Goal: Task Accomplishment & Management: Use online tool/utility

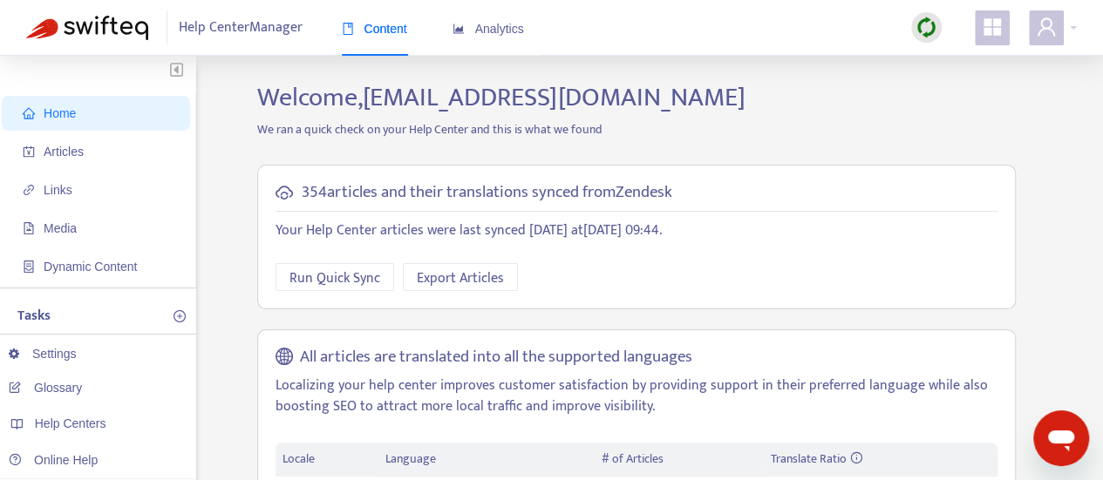
click at [932, 15] on div at bounding box center [926, 27] width 31 height 31
click at [963, 58] on link "Quick Sync" at bounding box center [962, 63] width 74 height 20
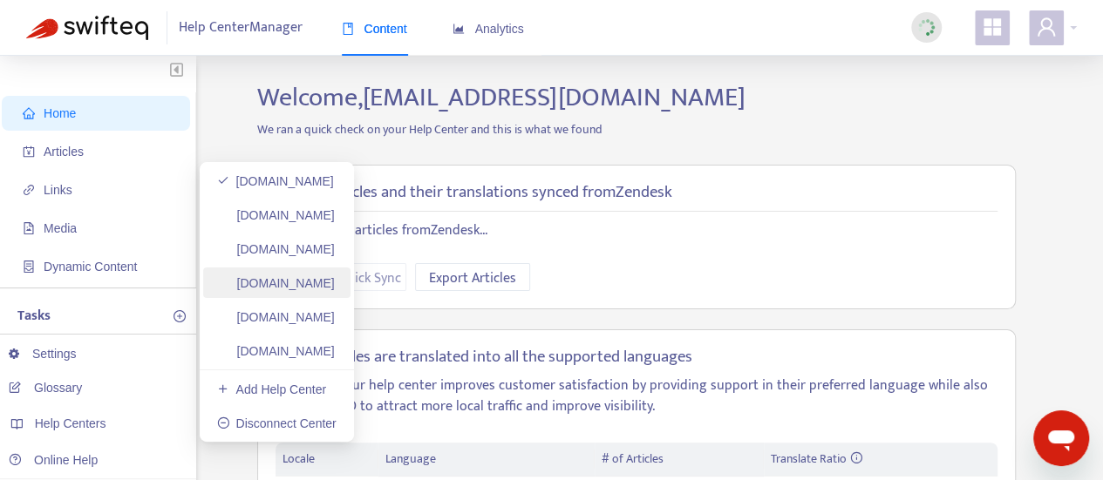
drag, startPoint x: 299, startPoint y: 278, endPoint x: 321, endPoint y: 275, distance: 22.1
click at [299, 278] on link "[DOMAIN_NAME]" at bounding box center [276, 283] width 118 height 14
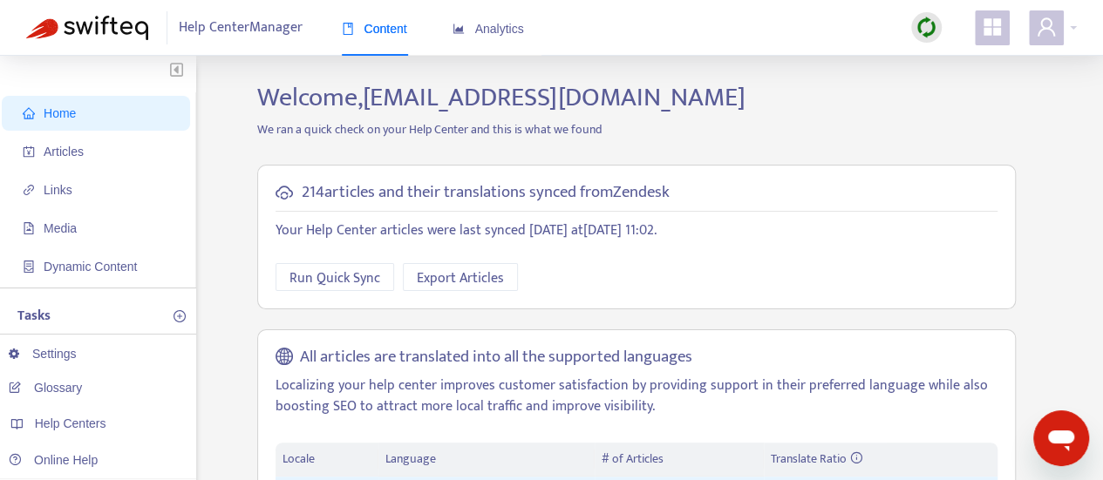
click at [922, 27] on img at bounding box center [926, 28] width 22 height 22
click at [952, 64] on link "Quick Sync" at bounding box center [962, 63] width 74 height 20
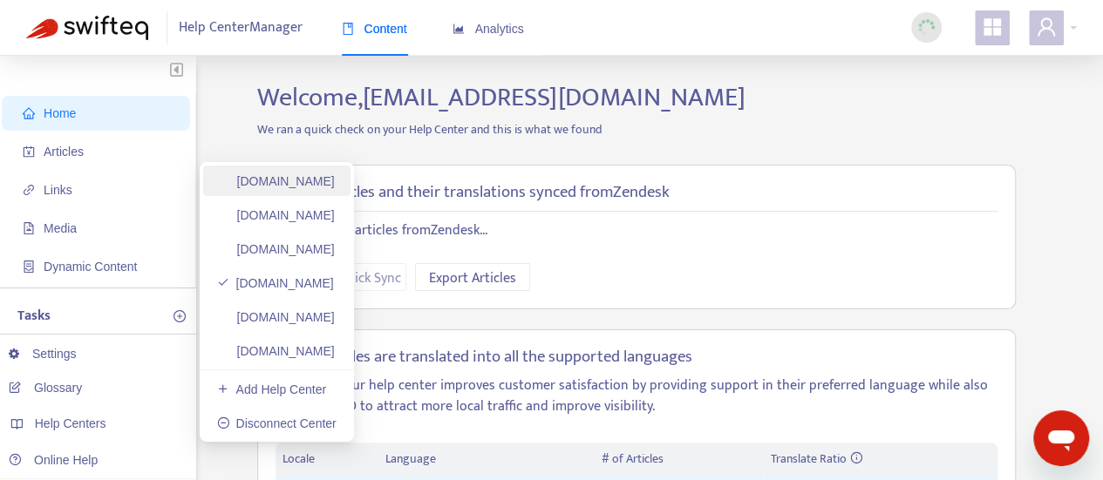
click at [282, 182] on link "[DOMAIN_NAME]" at bounding box center [276, 181] width 118 height 14
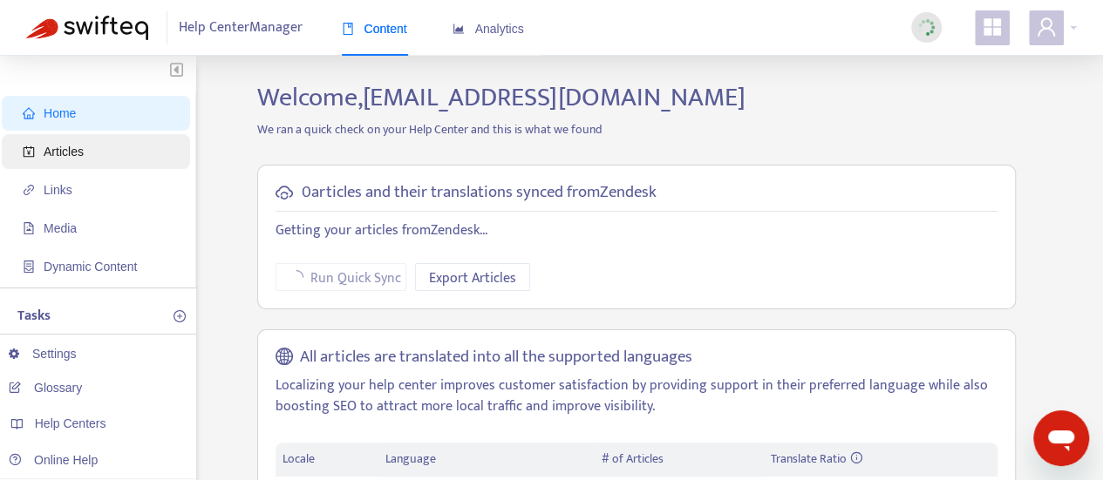
click at [85, 147] on span "Articles" at bounding box center [99, 151] width 153 height 35
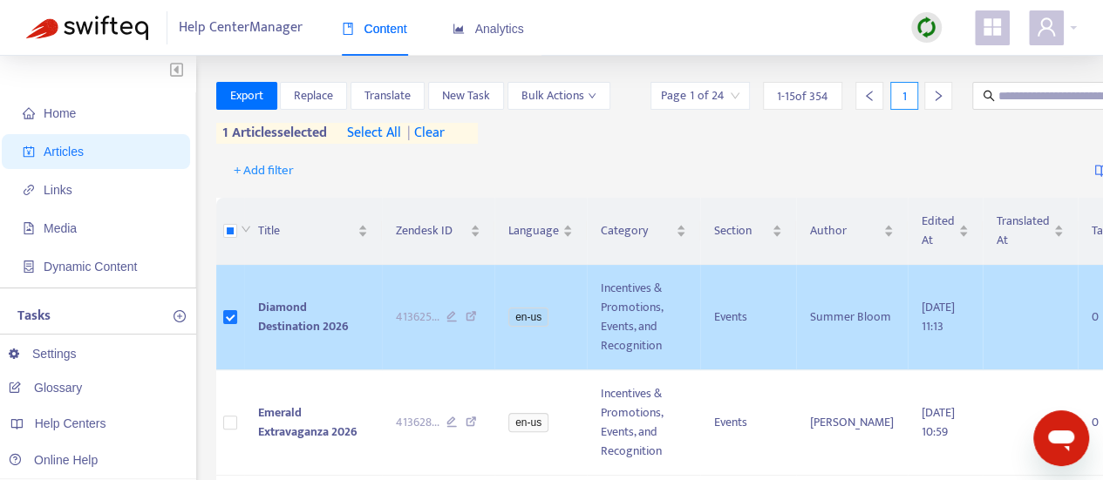
click at [321, 332] on td "Diamond Destination 2026" at bounding box center [313, 317] width 138 height 105
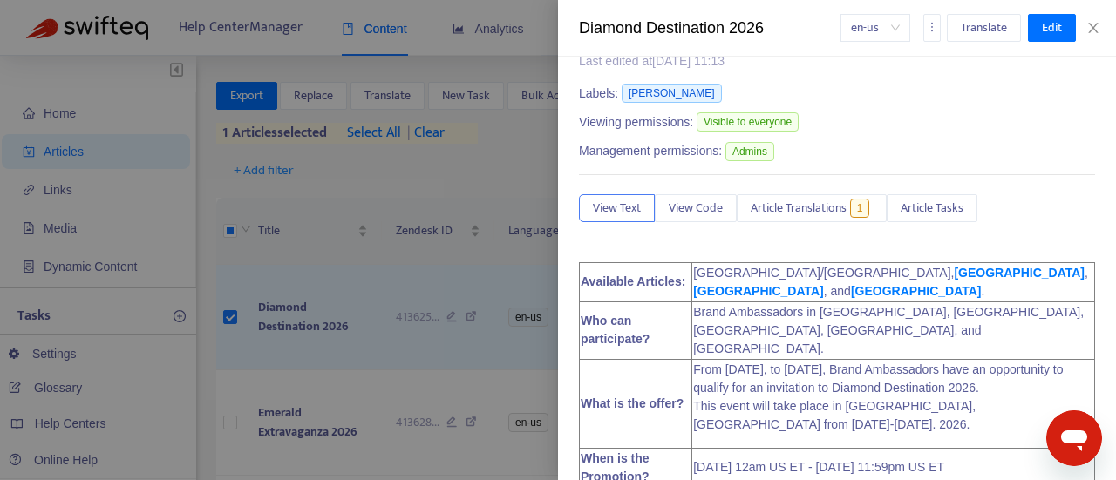
scroll to position [87, 0]
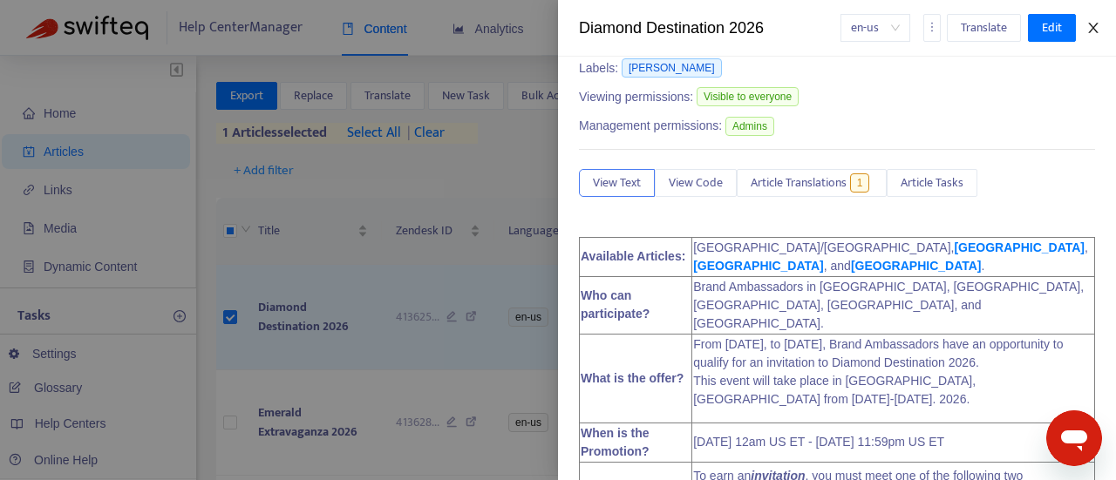
click at [1089, 25] on icon "close" at bounding box center [1093, 28] width 14 height 14
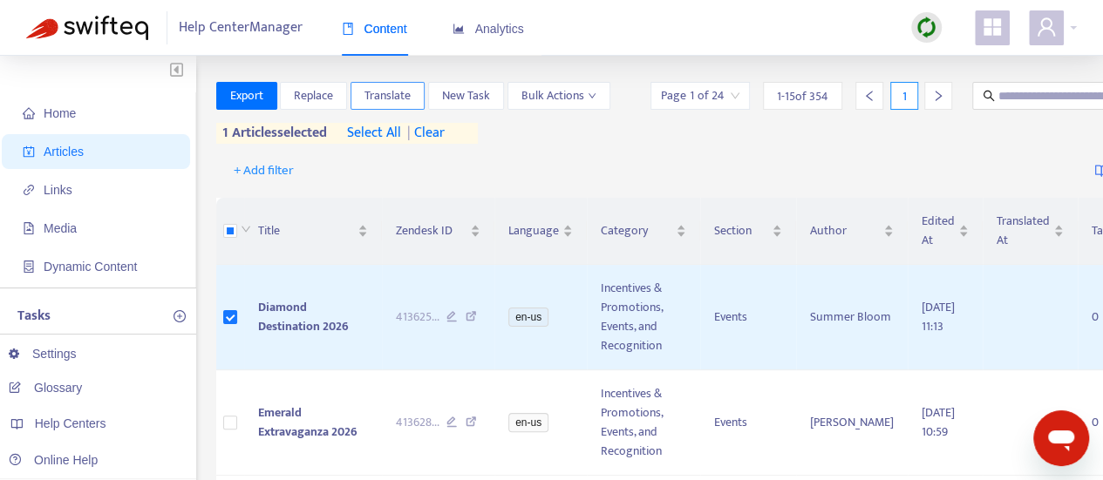
click at [382, 98] on span "Translate" at bounding box center [387, 95] width 46 height 19
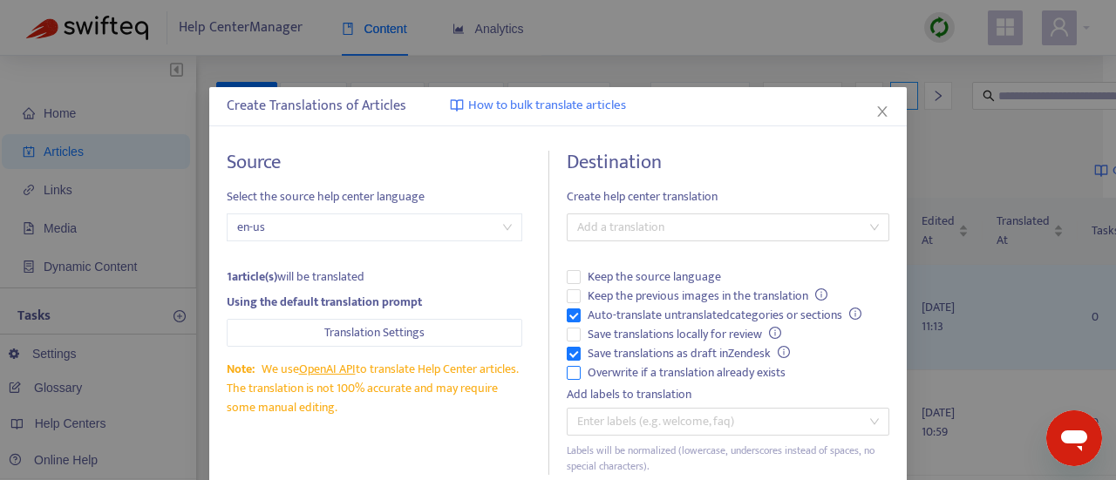
click at [665, 367] on span "Overwrite if a translation already exists" at bounding box center [686, 372] width 212 height 19
click at [621, 308] on span "Auto-translate untranslated categories or sections" at bounding box center [724, 315] width 288 height 19
click at [677, 230] on div at bounding box center [719, 227] width 296 height 21
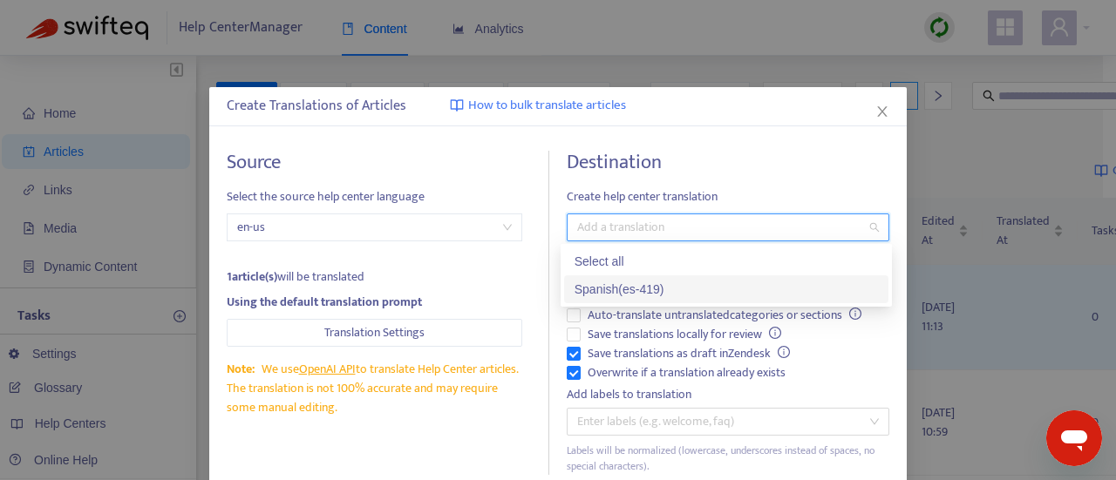
click at [666, 280] on div "Spanish ( es-419 )" at bounding box center [725, 289] width 303 height 19
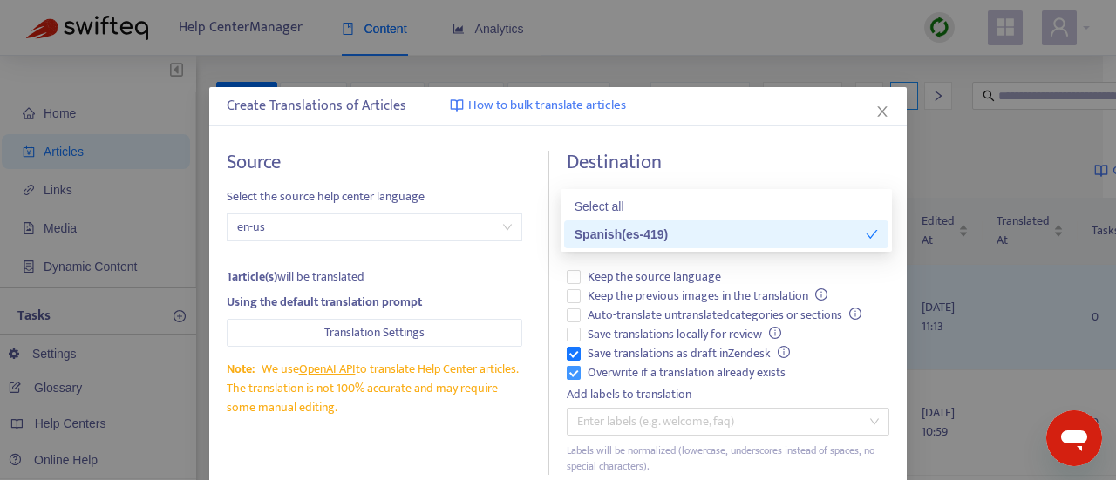
scroll to position [105, 0]
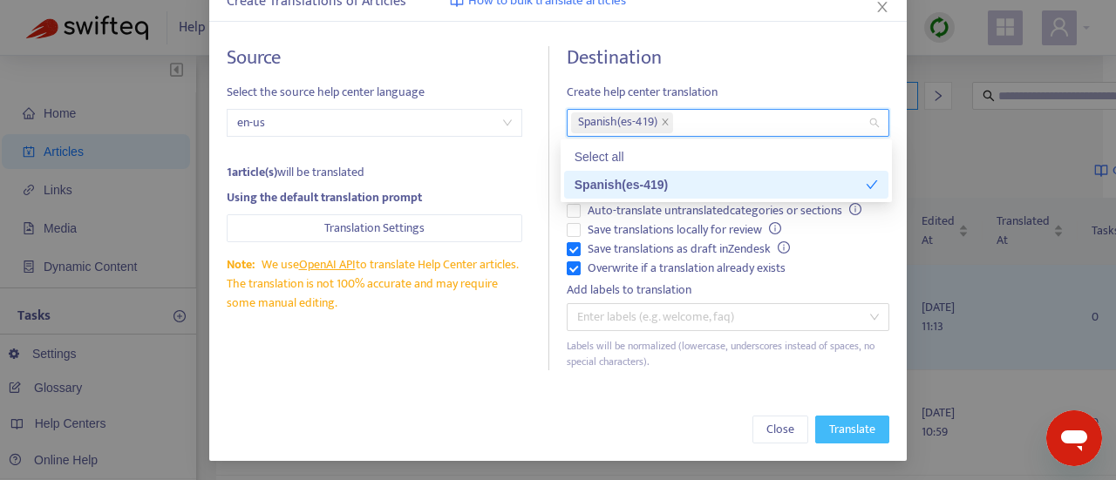
click at [852, 420] on span "Translate" at bounding box center [852, 429] width 46 height 19
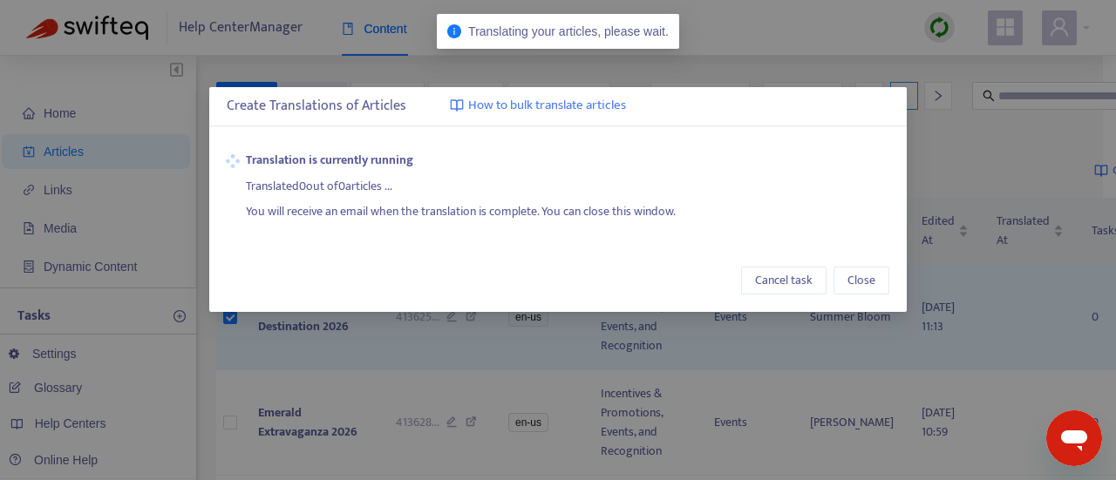
scroll to position [0, 0]
click at [852, 283] on span "Close" at bounding box center [861, 280] width 28 height 19
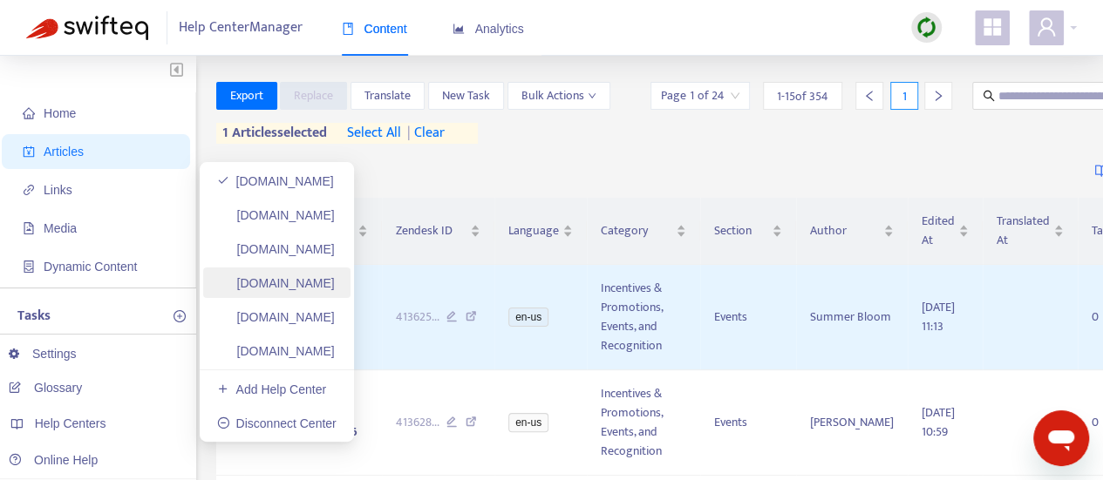
click at [327, 276] on link "[DOMAIN_NAME]" at bounding box center [276, 283] width 118 height 14
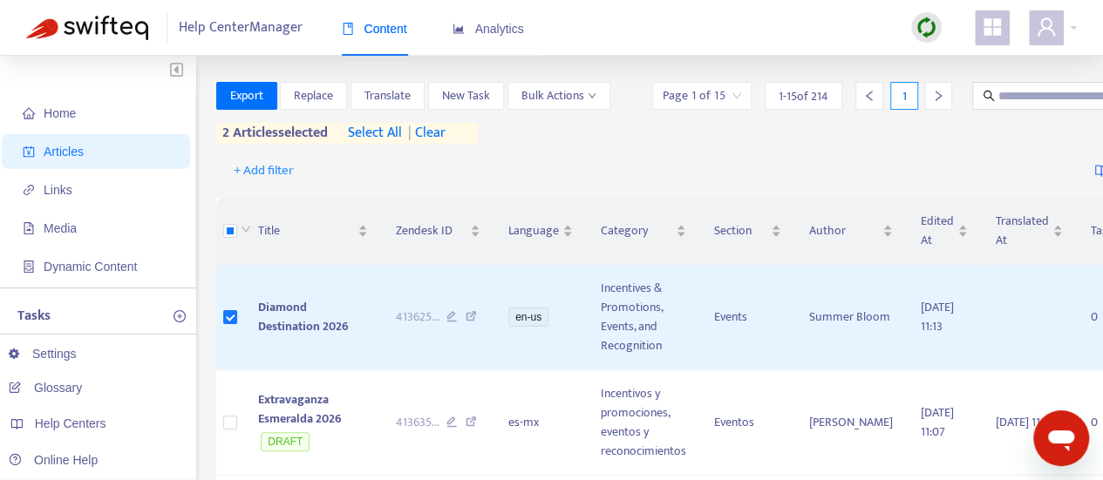
click at [429, 134] on span "| clear" at bounding box center [424, 133] width 44 height 21
click at [387, 98] on span "Translate" at bounding box center [387, 95] width 46 height 19
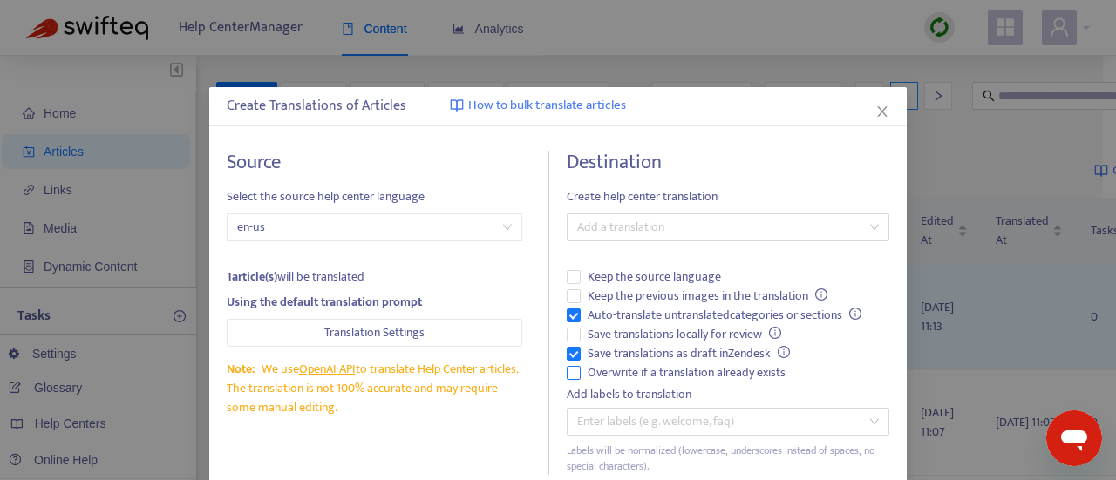
click at [704, 366] on span "Overwrite if a translation already exists" at bounding box center [686, 372] width 212 height 19
click at [685, 307] on span "Auto-translate untranslated categories or sections" at bounding box center [724, 315] width 288 height 19
click at [734, 227] on div at bounding box center [719, 227] width 296 height 21
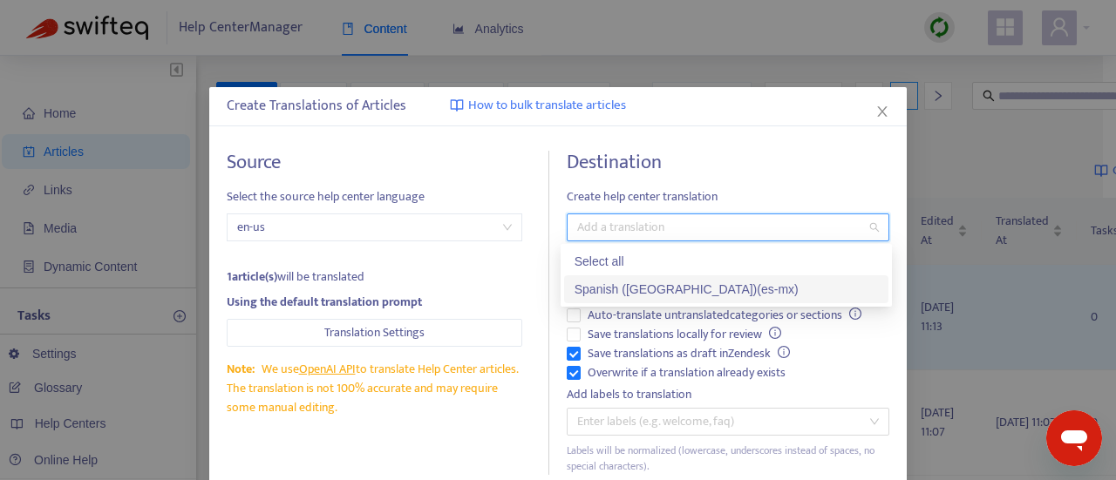
click at [713, 295] on div "Spanish ([GEOGRAPHIC_DATA]) ( es-mx )" at bounding box center [725, 289] width 303 height 19
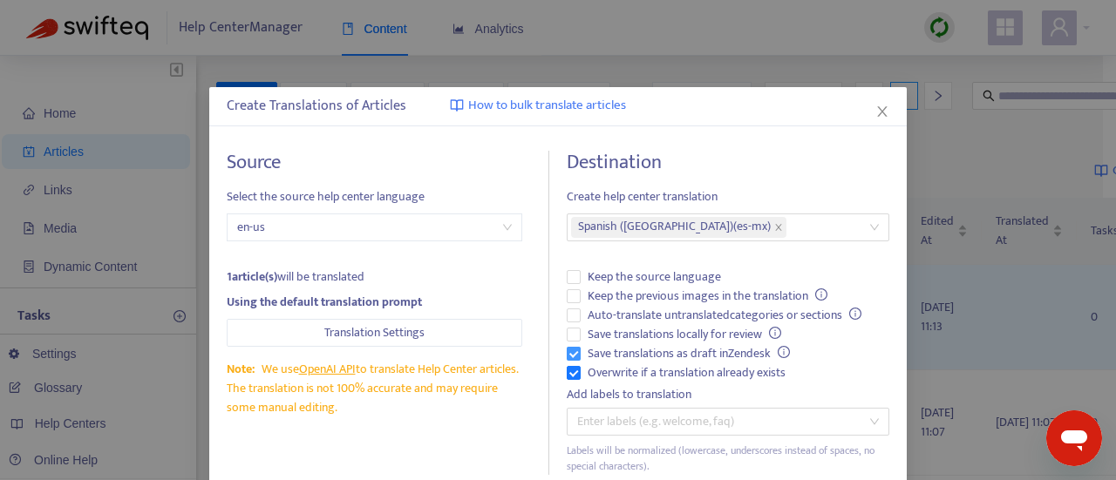
click at [831, 356] on label "Save translations as draft in Zendesk" at bounding box center [728, 353] width 322 height 19
click at [759, 338] on span "Save translations locally for review" at bounding box center [683, 334] width 207 height 19
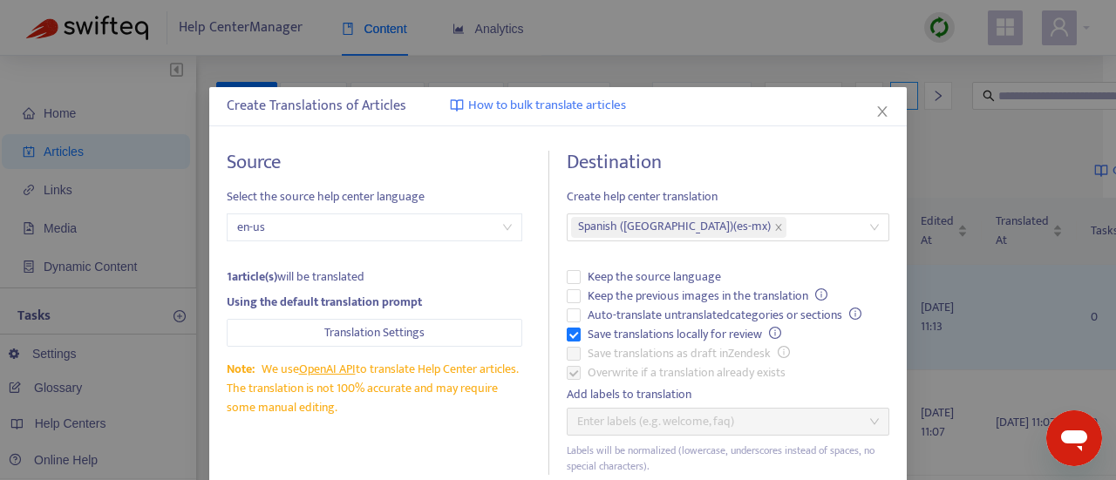
click at [748, 350] on span "Save translations as draft in Zendesk" at bounding box center [688, 353] width 216 height 19
click at [706, 329] on span "Save translations locally for review" at bounding box center [683, 334] width 207 height 19
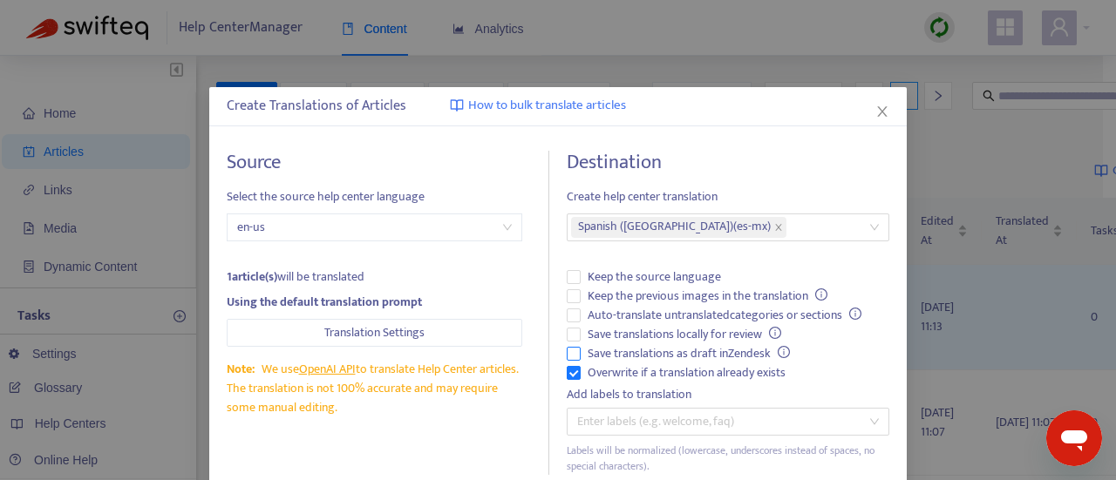
click at [695, 344] on span "Save translations as draft in Zendesk" at bounding box center [688, 353] width 216 height 19
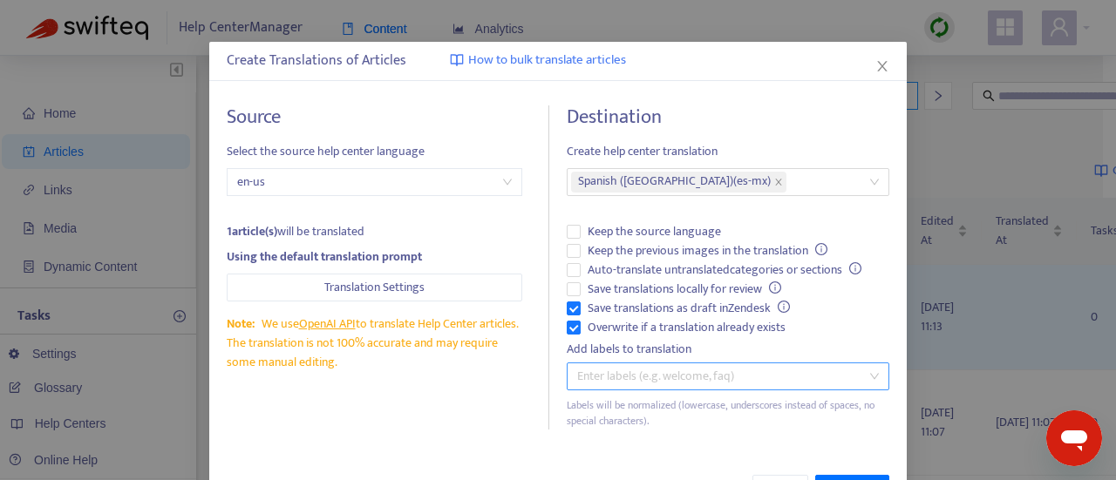
scroll to position [105, 0]
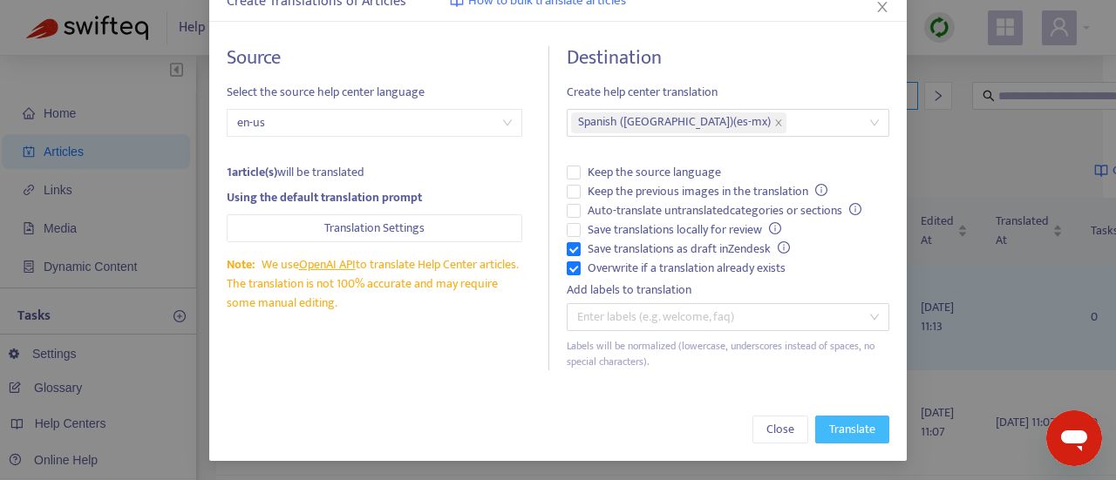
click at [830, 438] on button "Translate" at bounding box center [852, 430] width 74 height 28
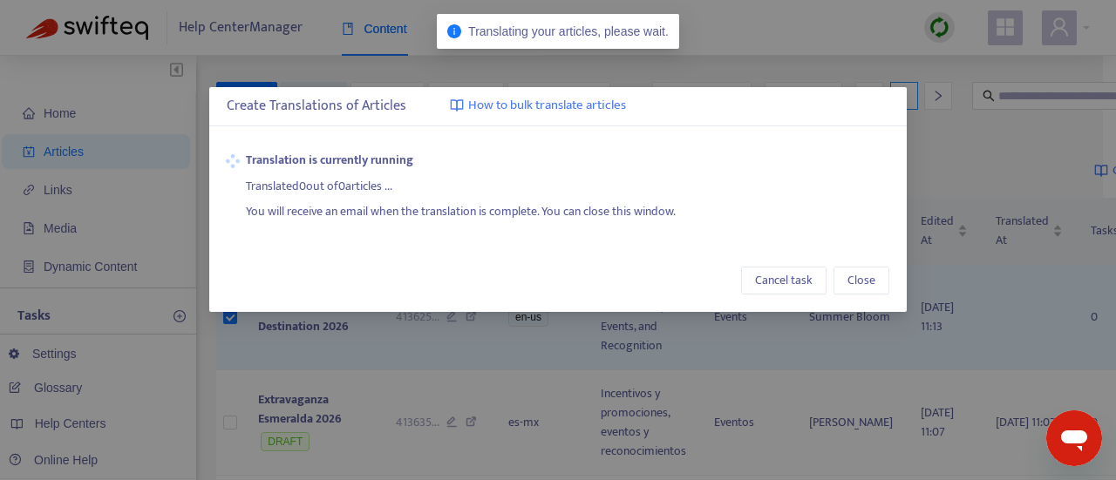
scroll to position [0, 0]
